Goal: Task Accomplishment & Management: Manage account settings

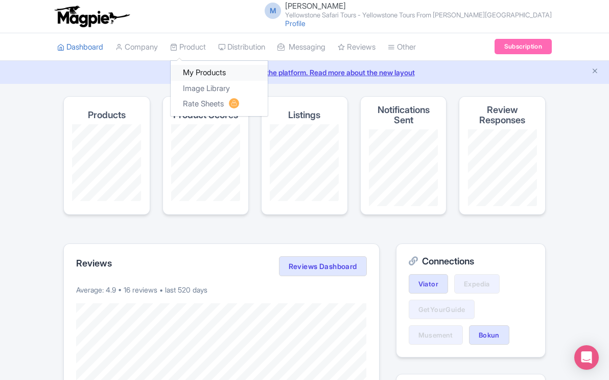
click at [195, 72] on link "My Products" at bounding box center [219, 73] width 97 height 16
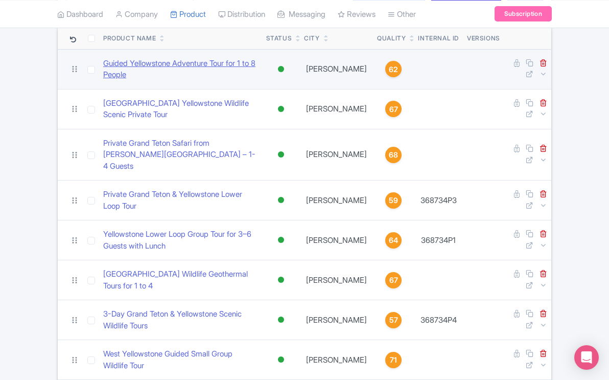
scroll to position [299, 0]
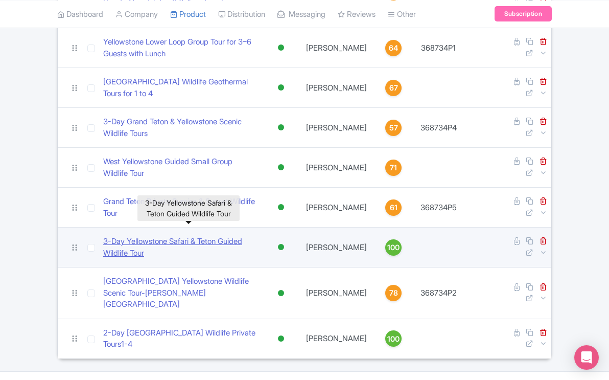
click at [238, 235] on link "​3-Day Yellowstone Safari & Teton Guided Wildlife Tour" at bounding box center [180, 246] width 155 height 23
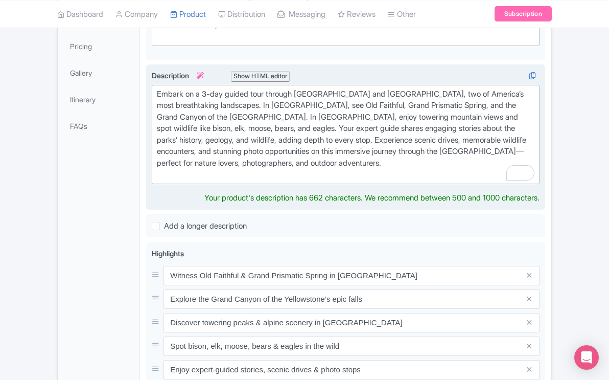
scroll to position [262, 0]
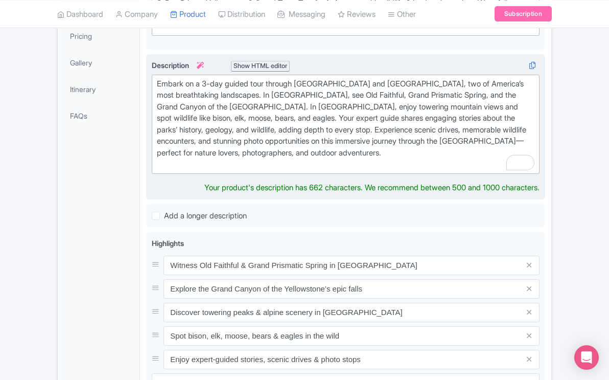
click at [403, 152] on div "Embark on a 3-day guided tour through Yellowstone and Grand Teton National Park…" at bounding box center [345, 124] width 377 height 92
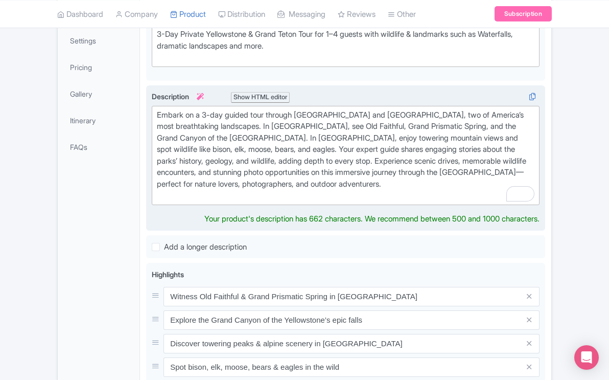
scroll to position [226, 0]
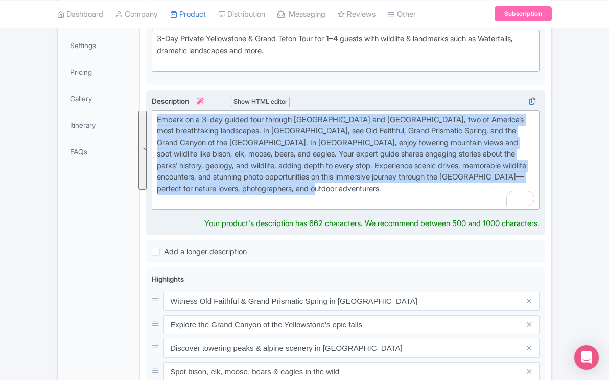
drag, startPoint x: 399, startPoint y: 192, endPoint x: 178, endPoint y: 113, distance: 234.6
click at [178, 114] on div "Embark on a 3-day guided tour through Yellowstone and Grand Teton National Park…" at bounding box center [345, 160] width 377 height 92
paste trix-editor "Discover the best of Yellowstone and Grand Teton on an unforgettable journey th…"
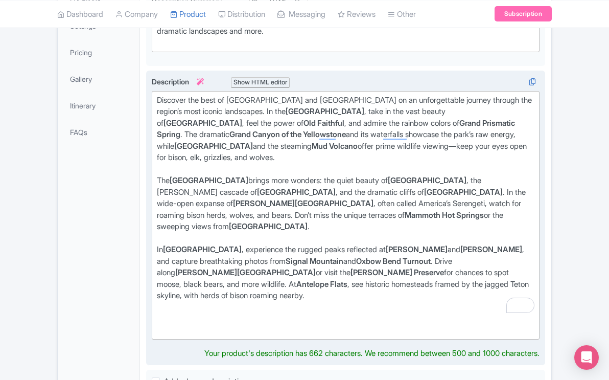
scroll to position [187, 0]
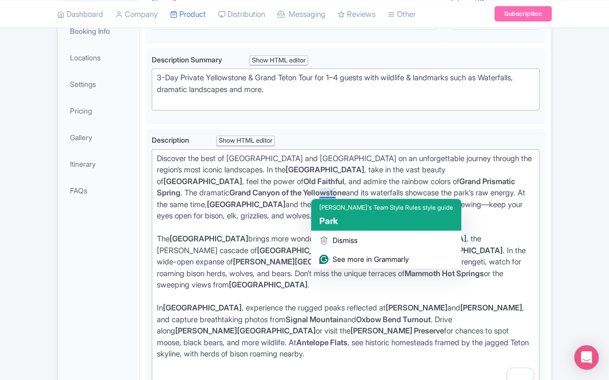
click at [325, 221] on span "Park" at bounding box center [328, 221] width 18 height 10
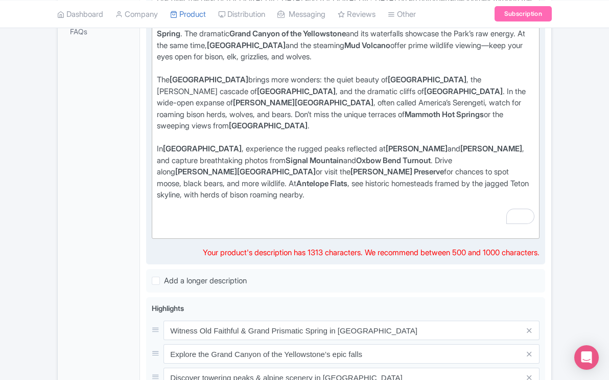
scroll to position [303, 0]
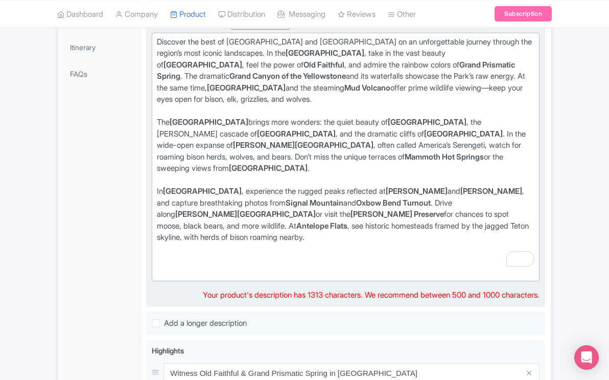
click at [248, 229] on div "In Grand Teton National Park , experience the rugged peaks reflected at Jenny L…" at bounding box center [345, 219] width 377 height 69
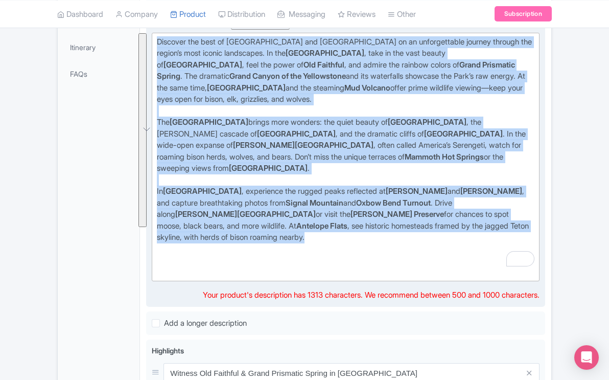
drag, startPoint x: 248, startPoint y: 229, endPoint x: 151, endPoint y: 35, distance: 217.5
click at [151, 35] on div "Embark on a 3-day guided tour through Yellowstone and Grand Teton National Park…" at bounding box center [345, 159] width 399 height 295
paste trix-editor "<div>Explore Yellowstone and Grand Teton on a journey through iconic landscapes…"
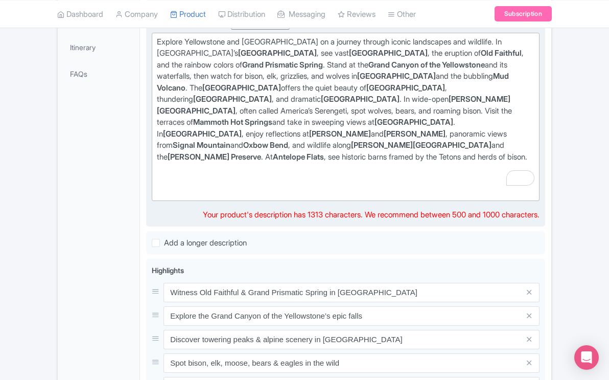
type trix-editor "<div>Explore Yellowstone and Grand Teton on a journey through iconic landscapes…"
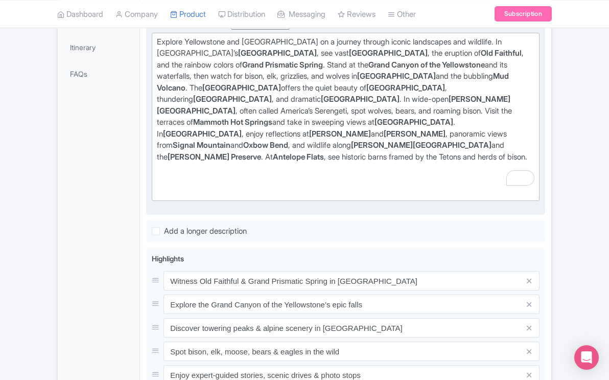
click at [318, 201] on div "Embark on a 3-day guided tour through Yellowstone and Grand Teton National Park…" at bounding box center [345, 113] width 399 height 203
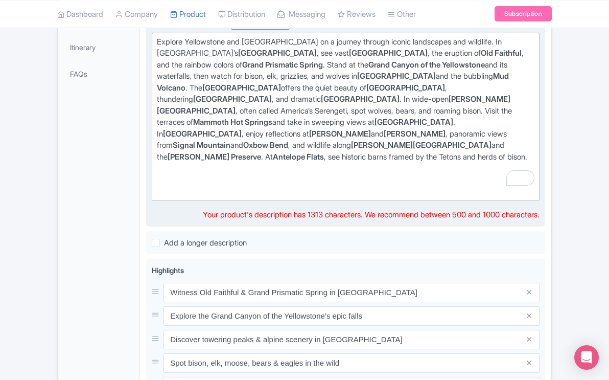
click at [364, 145] on div "Explore Yellowstone and Grand Teton on a journey through iconic landscapes and …" at bounding box center [345, 105] width 377 height 138
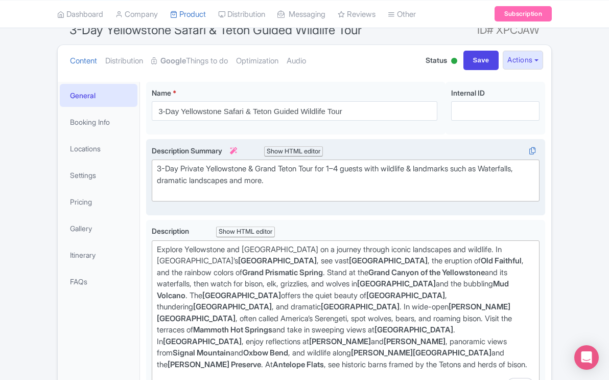
scroll to position [0, 0]
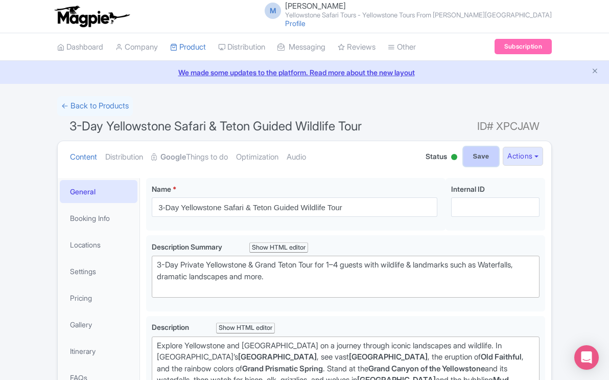
click at [479, 154] on input "Save" at bounding box center [481, 156] width 36 height 19
type input "Saving..."
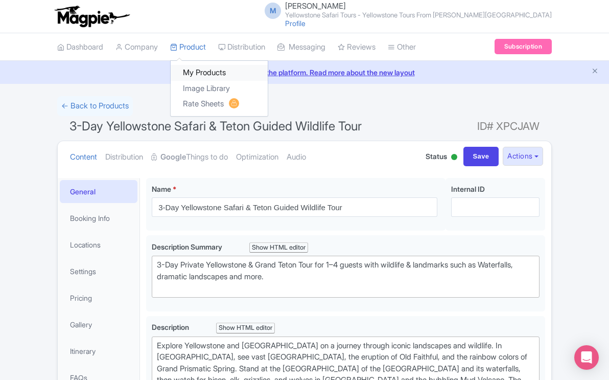
click at [208, 72] on link "My Products" at bounding box center [219, 73] width 97 height 16
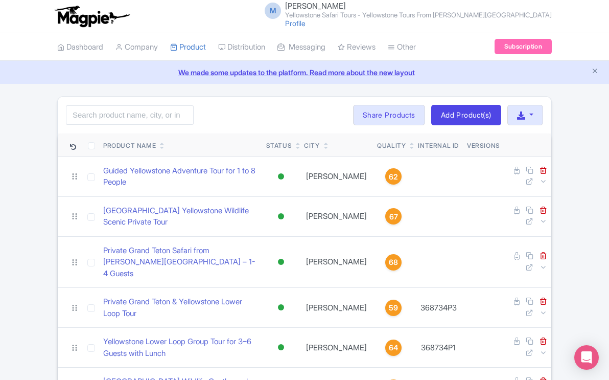
scroll to position [299, 0]
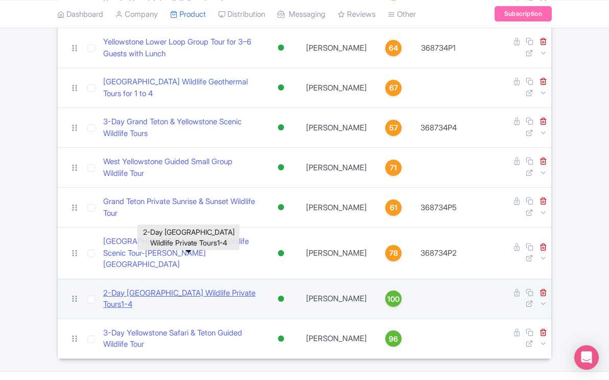
click at [242, 287] on link "2-Day [GEOGRAPHIC_DATA] Wildlife Private Tours1-4" at bounding box center [180, 298] width 155 height 23
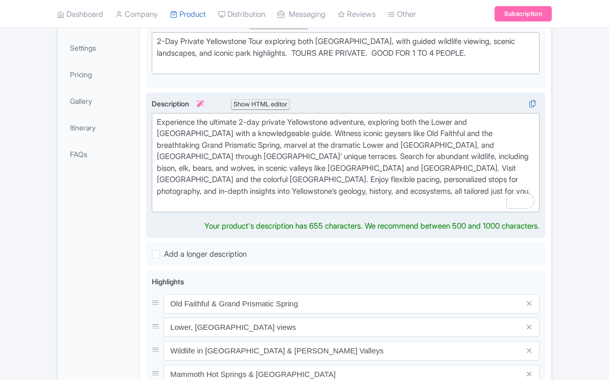
scroll to position [223, 0]
click at [335, 190] on div "Experience the ultimate 2-day private Yellowstone adventure, exploring both the…" at bounding box center [345, 162] width 377 height 92
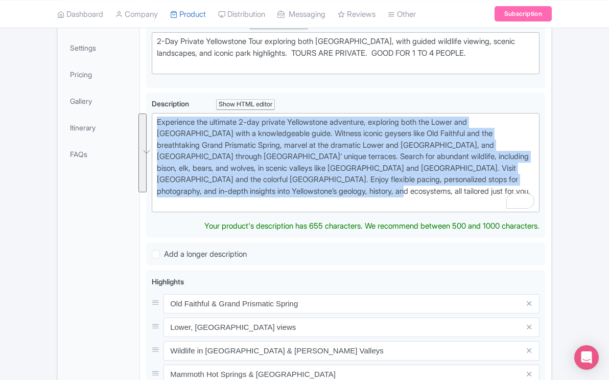
drag, startPoint x: 335, startPoint y: 190, endPoint x: 153, endPoint y: 122, distance: 194.1
click at [153, 122] on div "2-Day [GEOGRAPHIC_DATA] Wildlife Private Tours1-4 Name * i 2-Day [GEOGRAPHIC_DA…" at bounding box center [345, 306] width 411 height 717
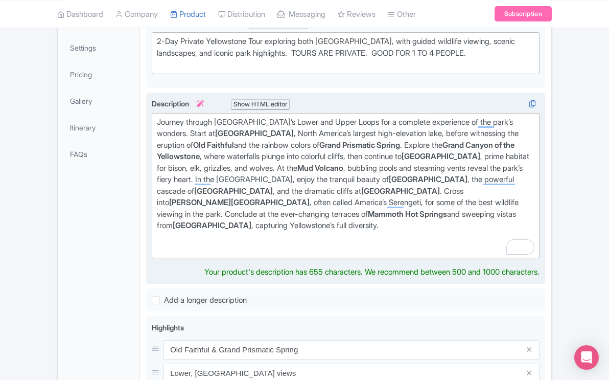
click at [218, 268] on div "Experience the ultimate 2-day private Yellowstone adventure, exploring both the…" at bounding box center [345, 188] width 399 height 192
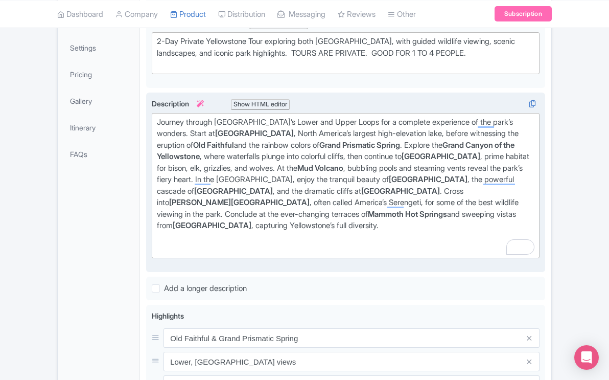
click at [398, 207] on div "Journey through [GEOGRAPHIC_DATA]’s Lower and Upper Loops for a complete experi…" at bounding box center [345, 185] width 377 height 138
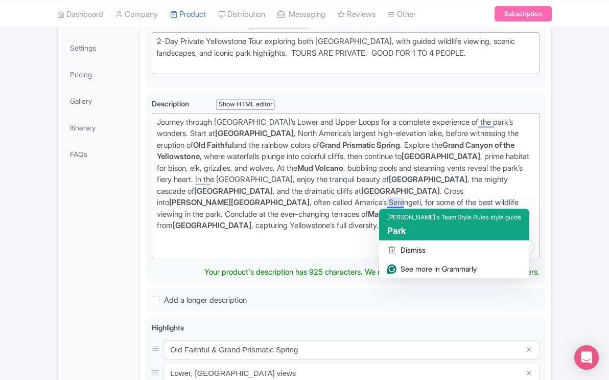
click at [393, 228] on span "Park" at bounding box center [396, 230] width 18 height 10
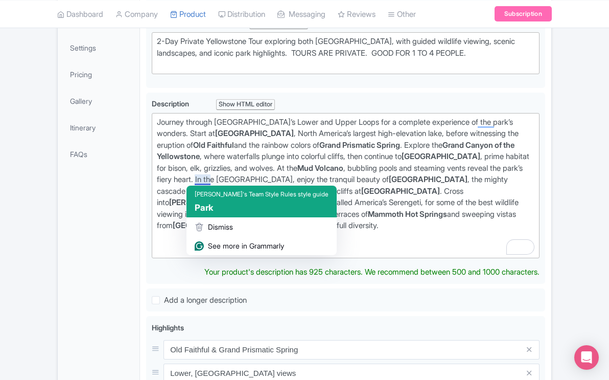
click at [201, 203] on span "Park" at bounding box center [204, 207] width 18 height 10
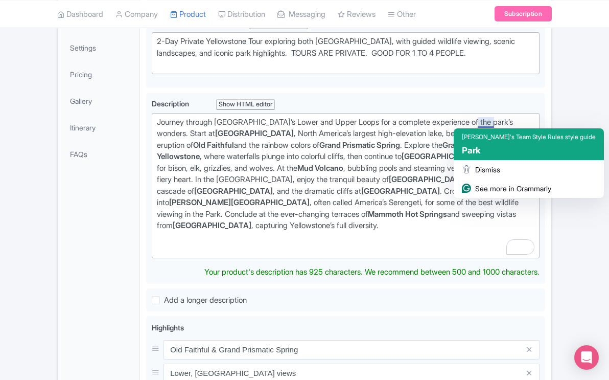
click at [464, 148] on span "Park" at bounding box center [471, 150] width 18 height 10
type trix-editor "<lor>Ipsumdo sitamet Consectetur’a Elits doe Tempo Incid utl e dolorema aliquae…"
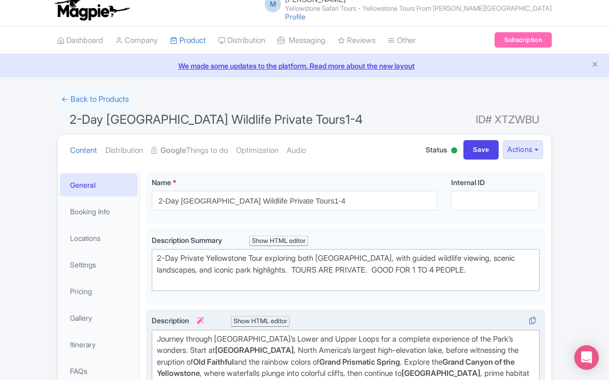
scroll to position [0, 0]
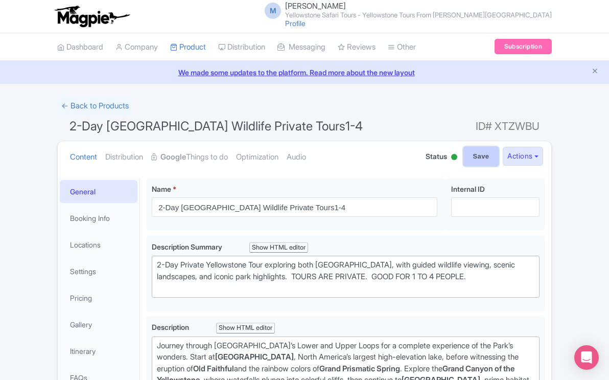
click at [482, 155] on input "Save" at bounding box center [481, 156] width 36 height 19
type input "Saving..."
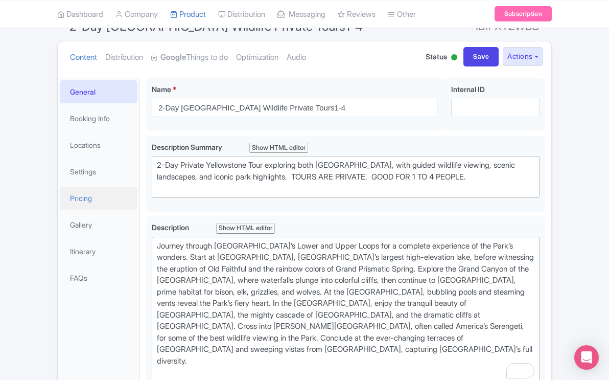
scroll to position [99, 0]
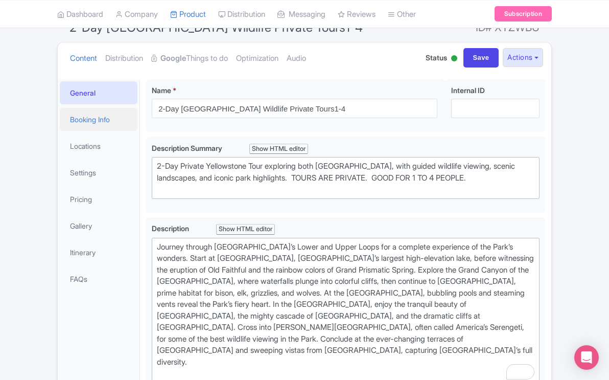
click at [85, 121] on link "Booking Info" at bounding box center [99, 119] width 78 height 23
